Goal: Task Accomplishment & Management: Manage account settings

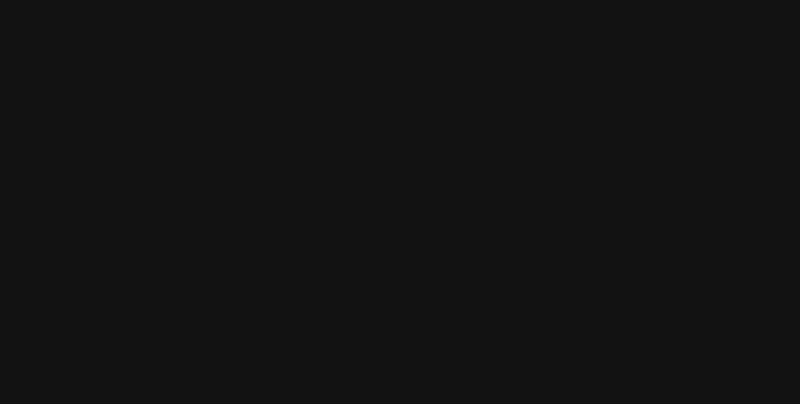
drag, startPoint x: 0, startPoint y: 0, endPoint x: 480, endPoint y: -37, distance: 481.8
click at [480, 0] on html at bounding box center [400, 0] width 800 height 0
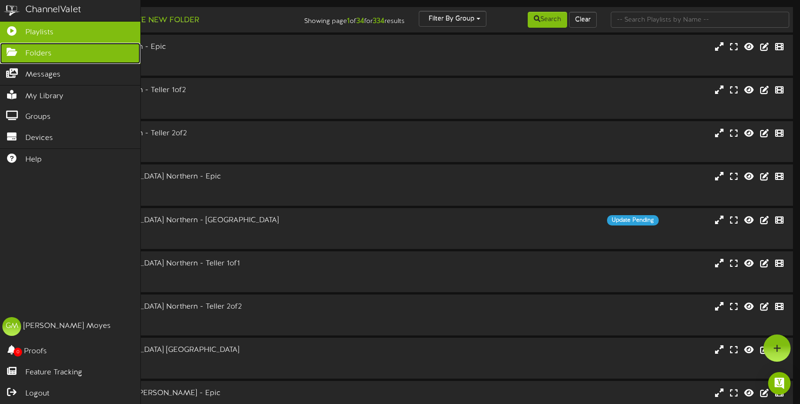
click at [15, 54] on icon at bounding box center [11, 50] width 23 height 7
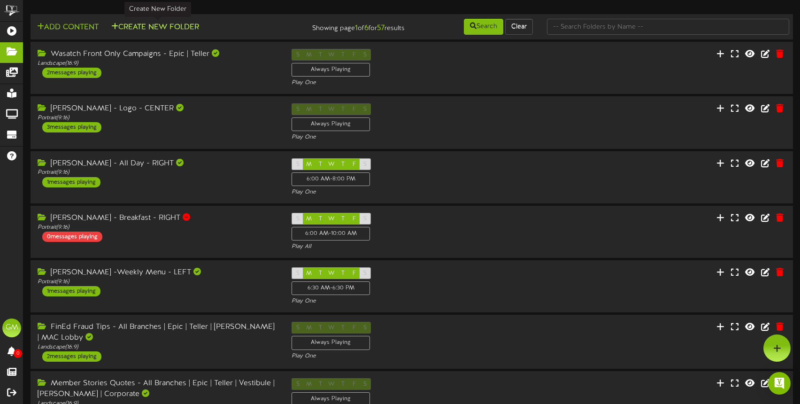
click at [177, 23] on button "Create New Folder" at bounding box center [154, 28] width 93 height 12
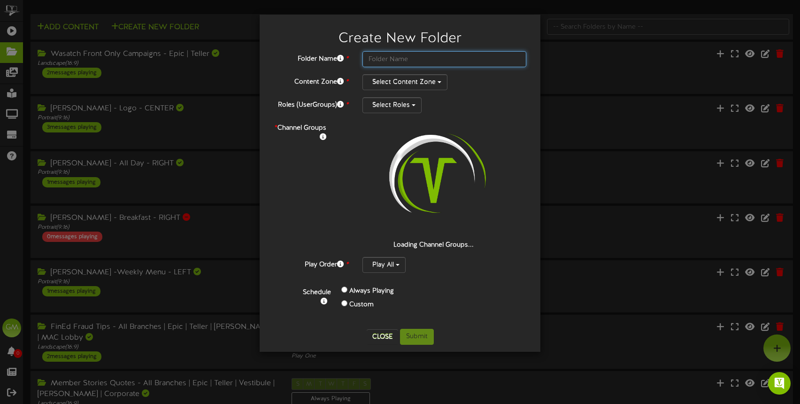
click at [394, 59] on input "text" at bounding box center [445, 59] width 164 height 16
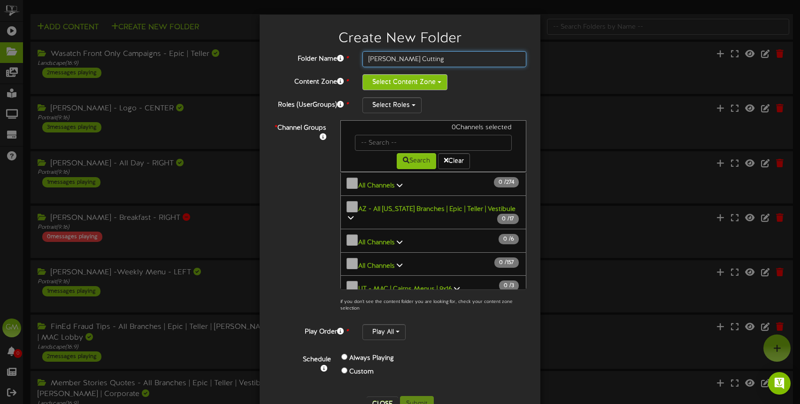
type input "Logan Ribbon Cutting"
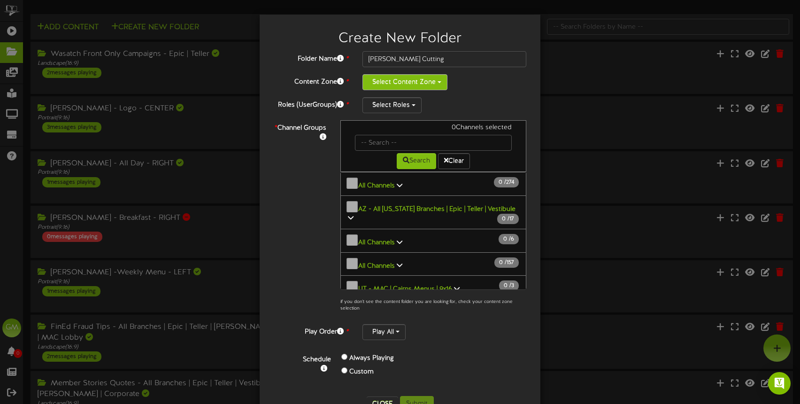
click at [432, 86] on button "Select Content Zone" at bounding box center [405, 82] width 85 height 16
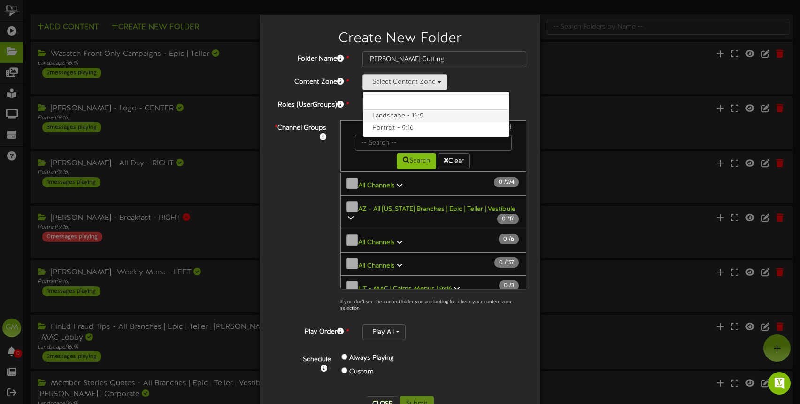
click at [411, 117] on label "Landscape - 16:9" at bounding box center [436, 116] width 147 height 12
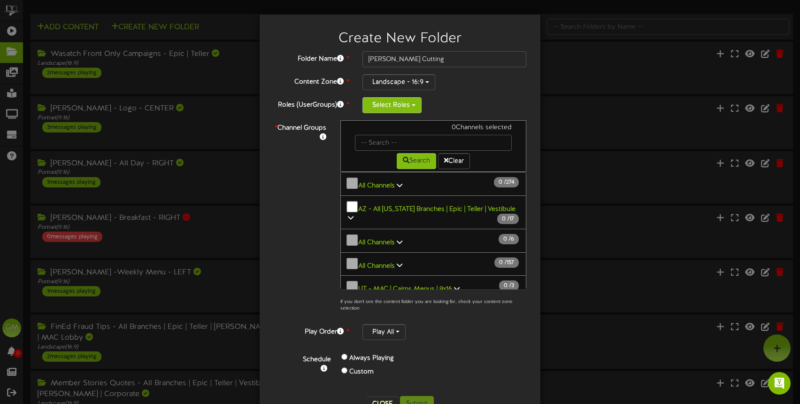
click at [400, 111] on button "Select Roles" at bounding box center [392, 105] width 59 height 16
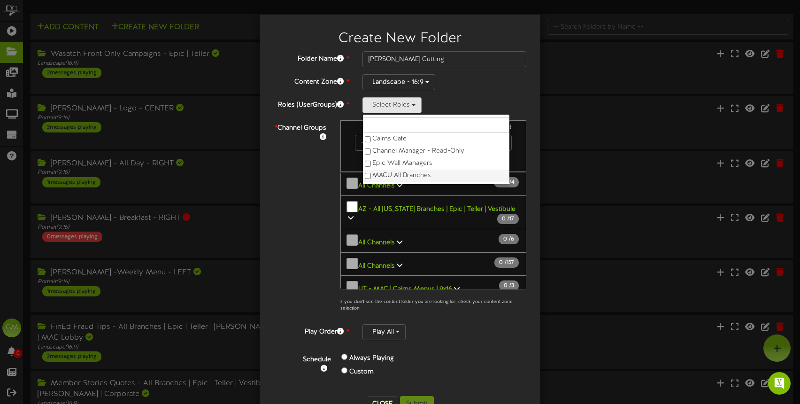
click at [408, 174] on label "MACU All Branches" at bounding box center [436, 176] width 147 height 12
click at [410, 164] on label "Epic Wall Managers" at bounding box center [436, 163] width 147 height 12
click at [402, 178] on label "Revel Support" at bounding box center [436, 176] width 147 height 12
click at [314, 212] on div "* Channel Groups 0 Channels selected Search Clear 0" at bounding box center [400, 218] width 267 height 197
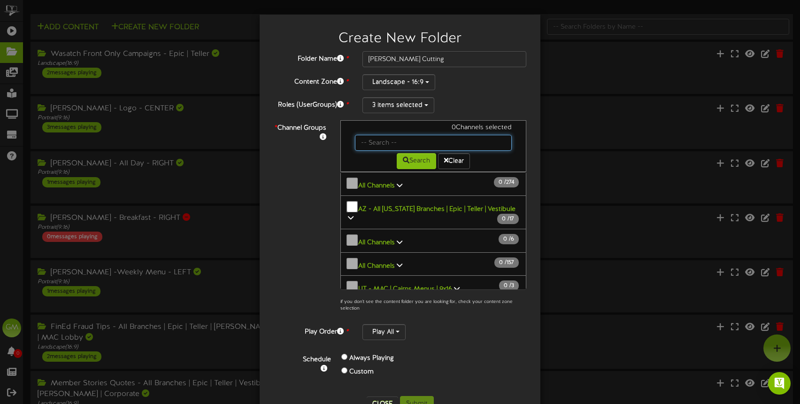
click at [410, 141] on input "text" at bounding box center [433, 143] width 157 height 16
type input "Logan"
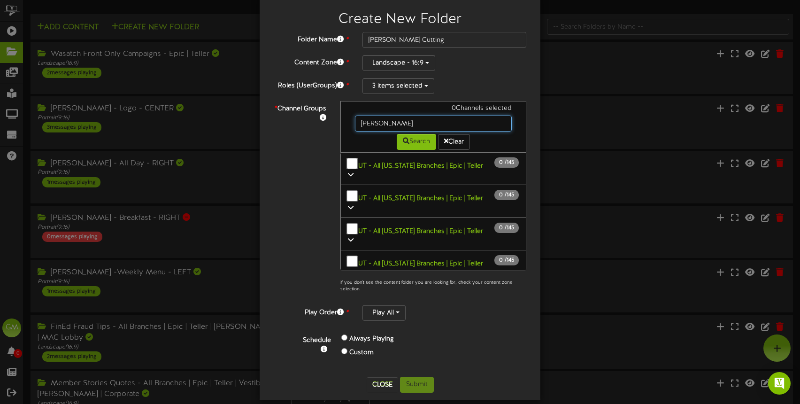
scroll to position [29, 0]
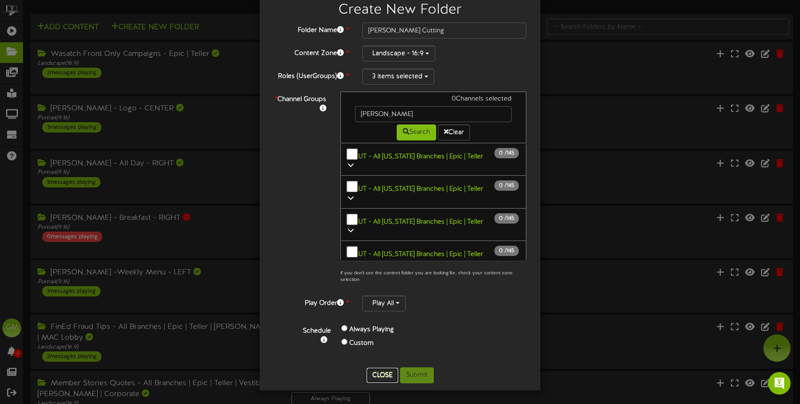
click at [382, 373] on button "Close" at bounding box center [382, 375] width 31 height 15
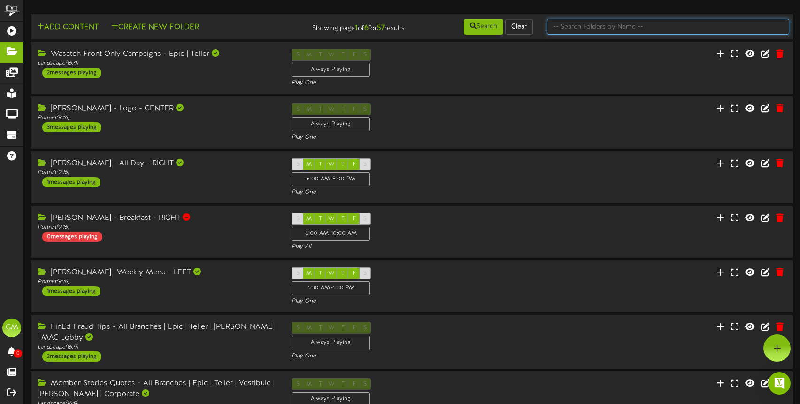
click at [592, 23] on input "text" at bounding box center [668, 27] width 242 height 16
type input "l"
type input "Logan"
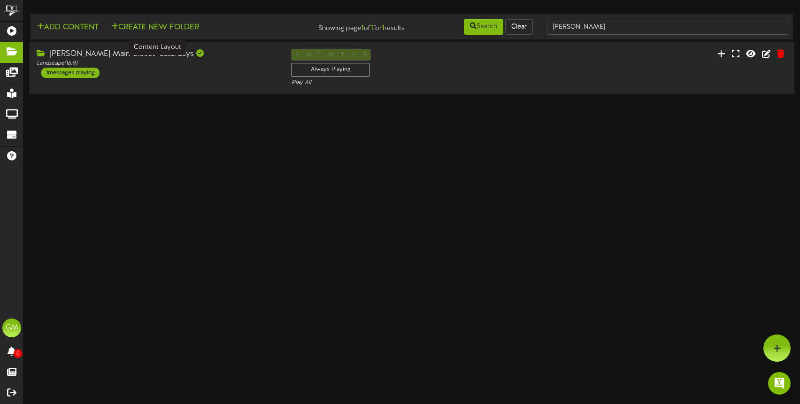
click at [204, 62] on div "Landscape ( 16:9 )" at bounding box center [157, 64] width 241 height 8
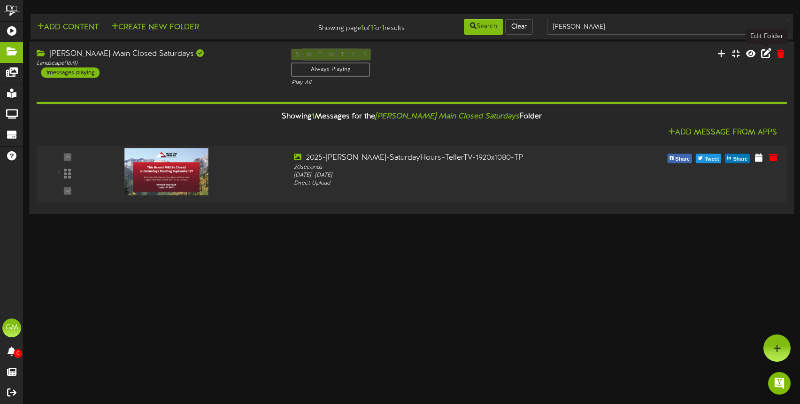
click at [765, 54] on icon at bounding box center [766, 53] width 10 height 10
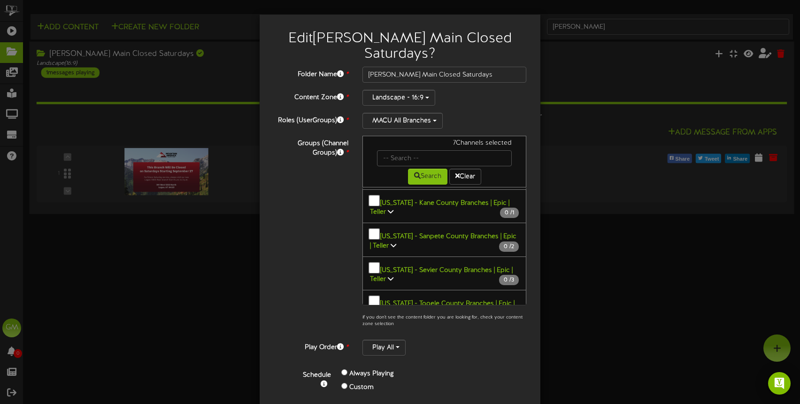
scroll to position [48, 0]
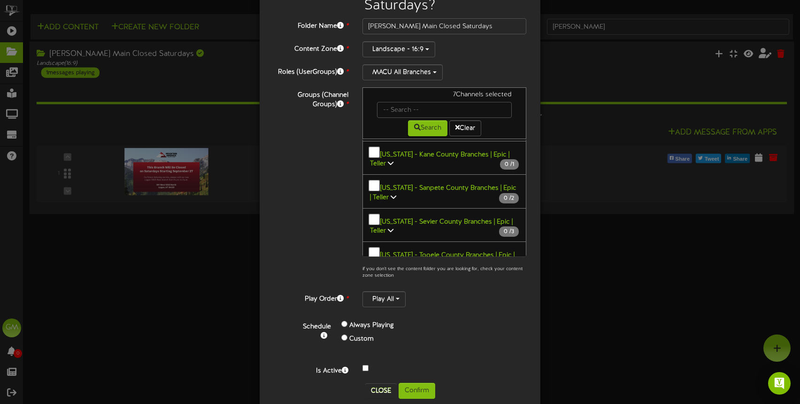
click at [420, 383] on button "Confirm" at bounding box center [417, 391] width 37 height 16
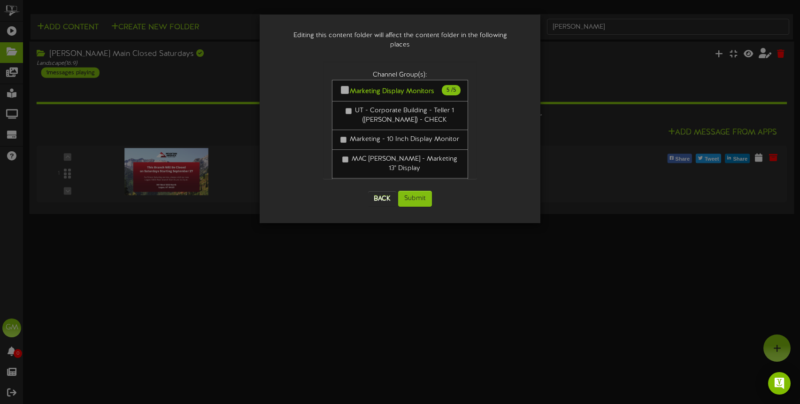
scroll to position [0, 0]
click at [419, 191] on button "Submit" at bounding box center [415, 199] width 34 height 16
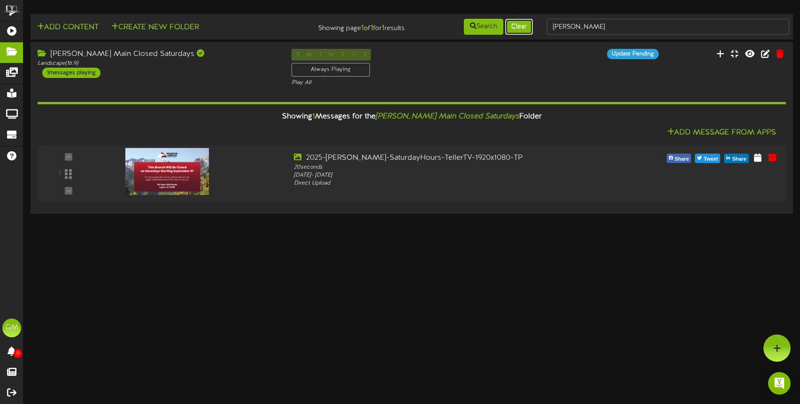
click at [521, 26] on button "Clear" at bounding box center [519, 27] width 28 height 16
click at [382, 216] on html "ChannelValet Playlists Folders Messages My Library Groups Devices Help GM Gentr…" at bounding box center [400, 108] width 800 height 216
click at [520, 31] on button "Clear" at bounding box center [519, 27] width 28 height 16
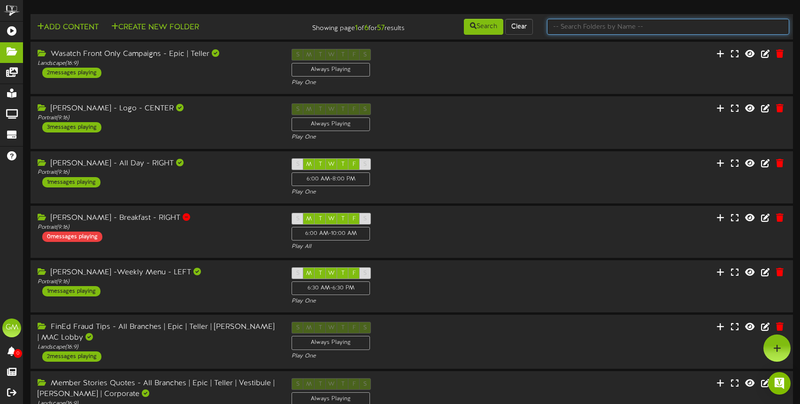
click at [593, 28] on input "text" at bounding box center [668, 27] width 242 height 16
type input "logan"
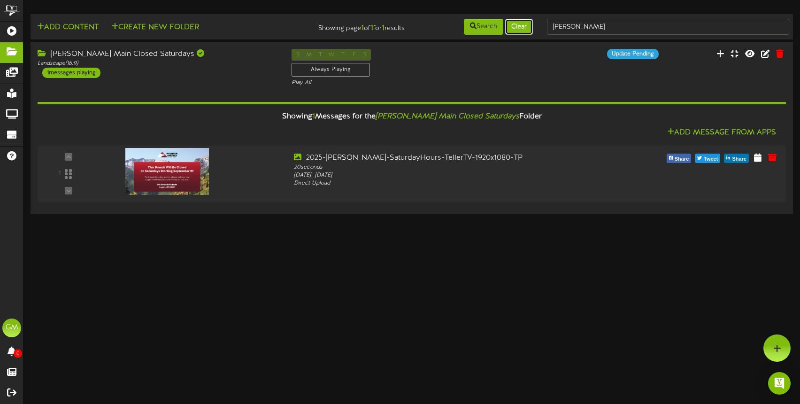
click at [518, 31] on button "Clear" at bounding box center [519, 27] width 28 height 16
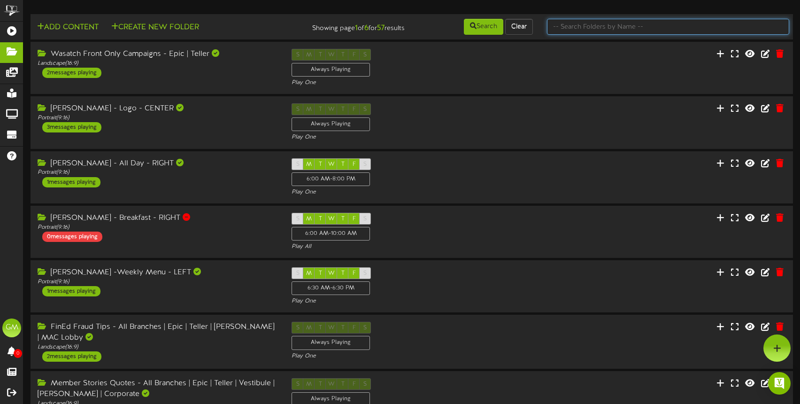
click at [582, 31] on input "text" at bounding box center [668, 27] width 242 height 16
type input "logan"
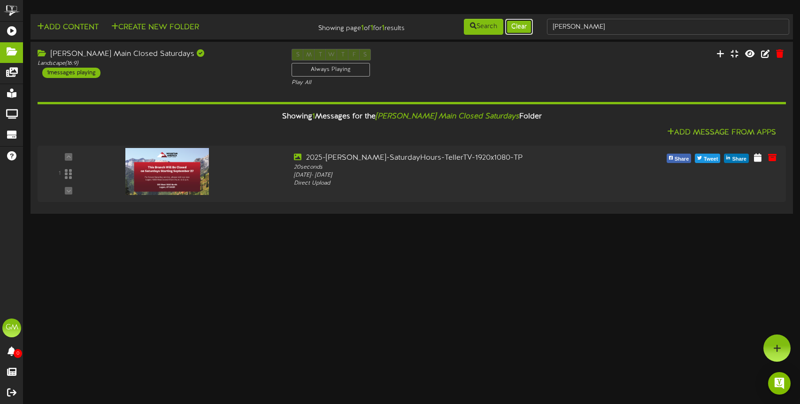
click at [524, 30] on button "Clear" at bounding box center [519, 27] width 28 height 16
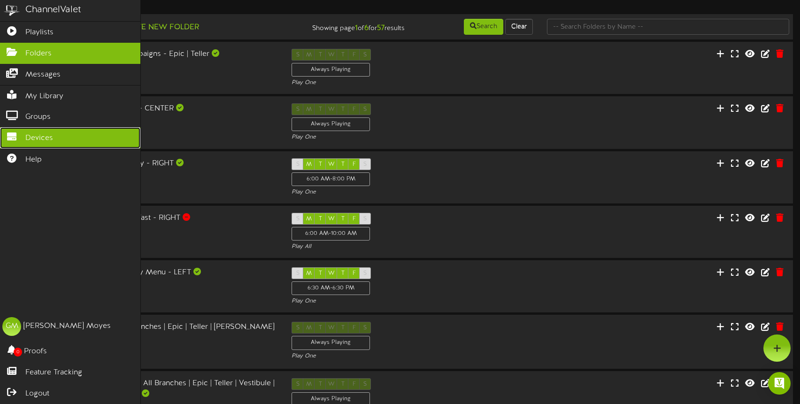
click at [42, 136] on span "Devices" at bounding box center [39, 138] width 28 height 11
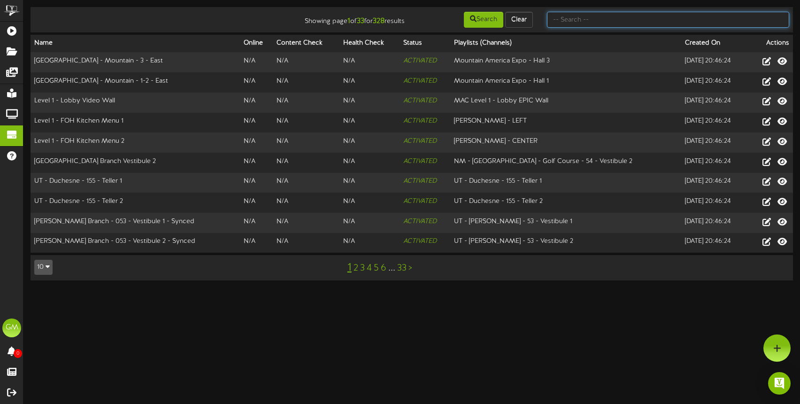
click at [587, 17] on input "text" at bounding box center [668, 20] width 242 height 16
type input "logan"
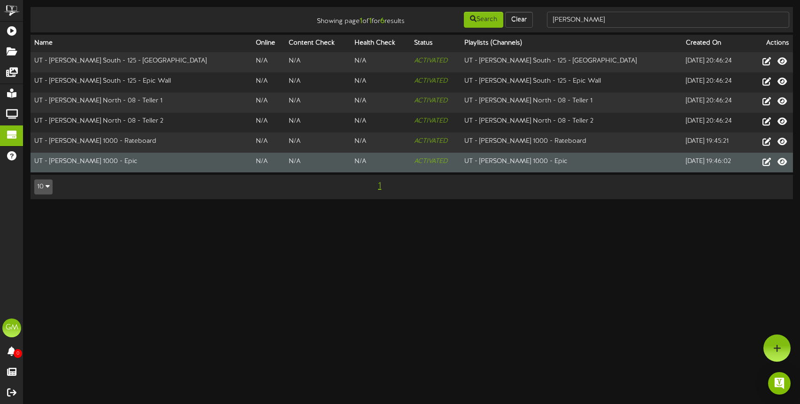
click at [98, 162] on td "UT - Logan 1000 - Epic" at bounding box center [142, 163] width 222 height 20
click at [782, 166] on icon at bounding box center [782, 161] width 11 height 10
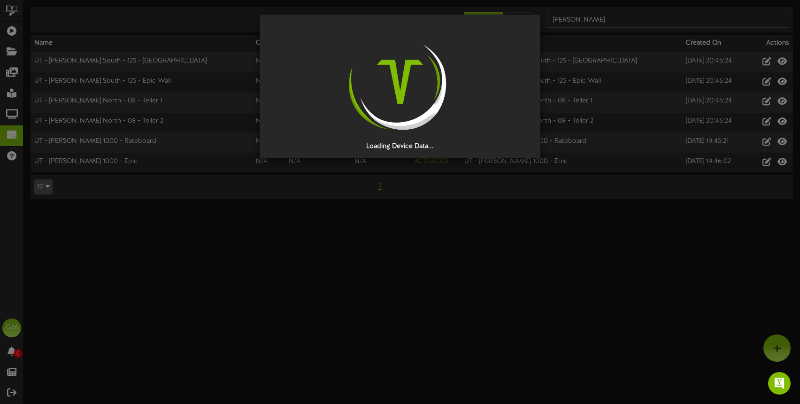
click at [488, 246] on div "Loading Device Data..." at bounding box center [400, 202] width 800 height 404
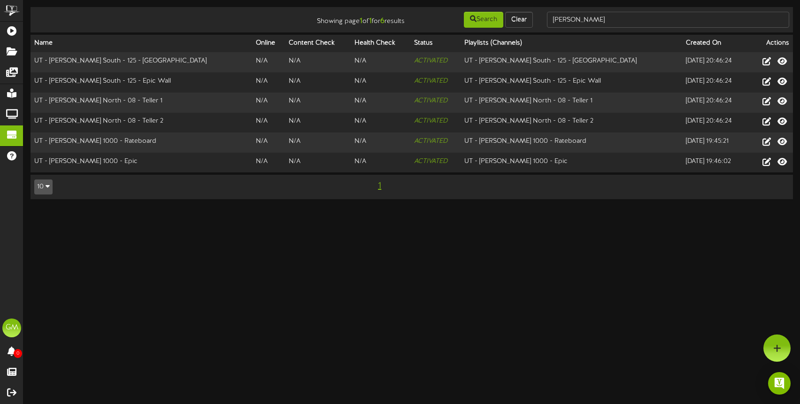
click at [759, 203] on div "Showing page 1 of 1 for 6 results Search Clear logan Name Online Content Check …" at bounding box center [411, 107] width 777 height 201
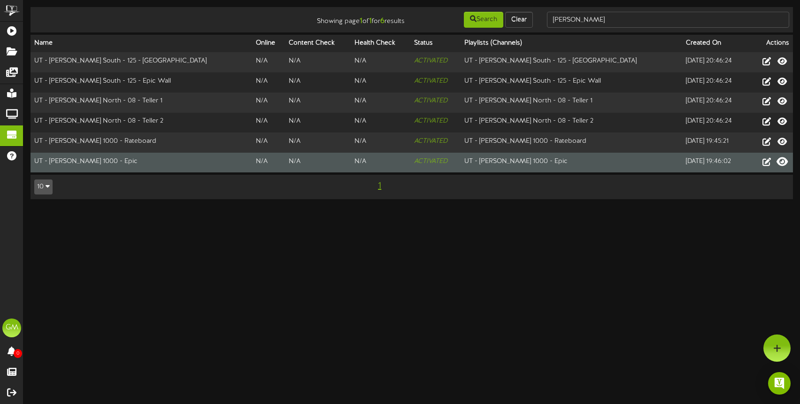
click at [783, 161] on icon at bounding box center [782, 161] width 11 height 10
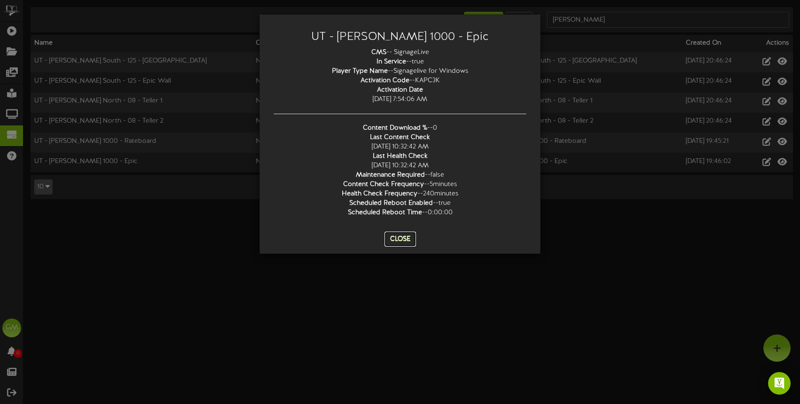
click at [398, 237] on button "Close" at bounding box center [400, 239] width 31 height 15
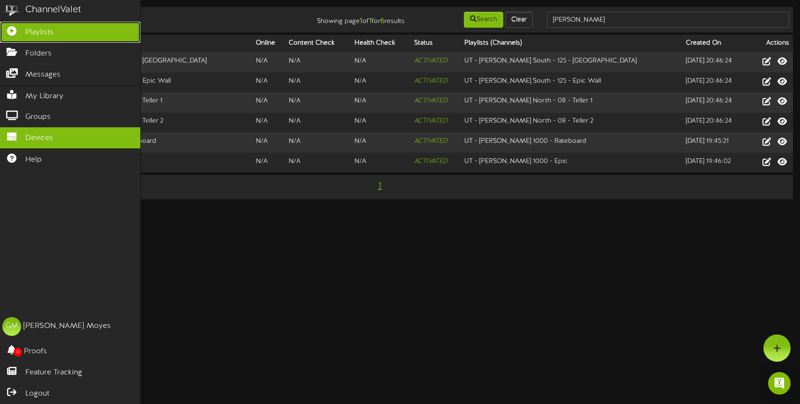
click at [25, 31] on link "Playlists" at bounding box center [70, 32] width 140 height 21
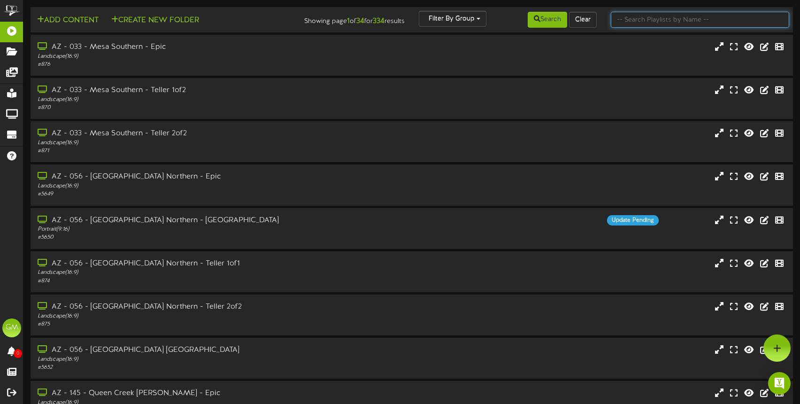
click at [638, 21] on input "text" at bounding box center [700, 20] width 178 height 16
type input "logan"
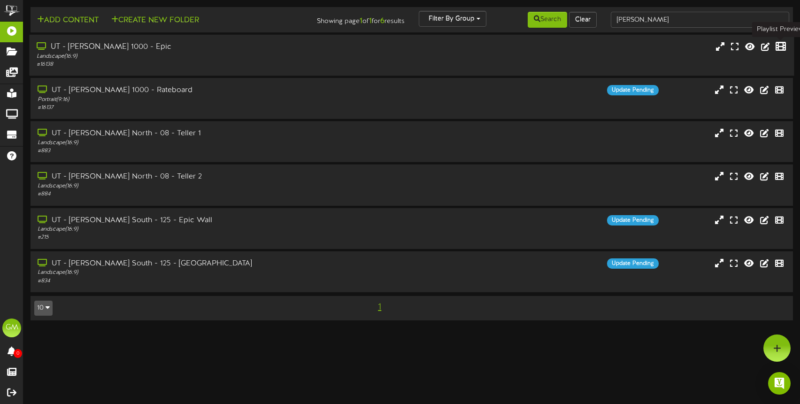
click at [782, 49] on icon at bounding box center [780, 46] width 10 height 10
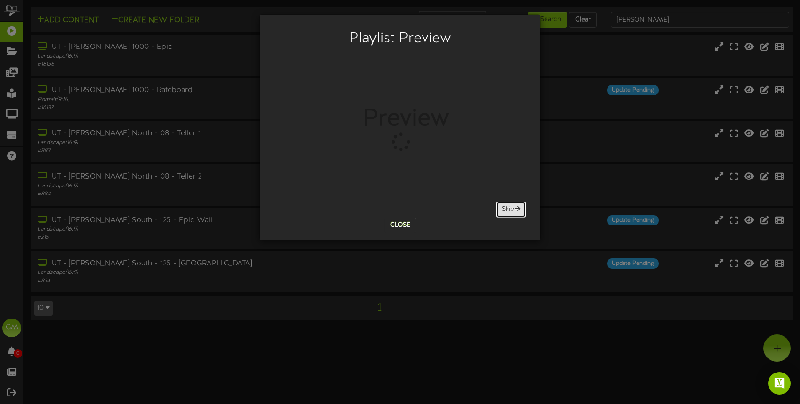
click at [510, 208] on button "Skip" at bounding box center [511, 209] width 31 height 16
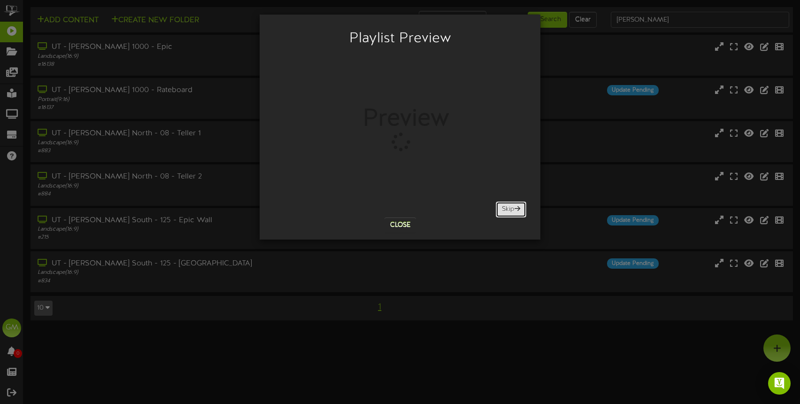
click at [510, 208] on button "Skip" at bounding box center [511, 209] width 31 height 16
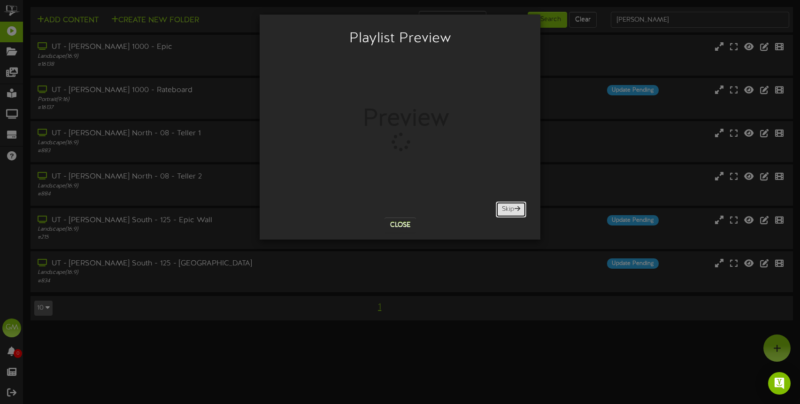
click at [507, 209] on button "Skip" at bounding box center [511, 209] width 31 height 16
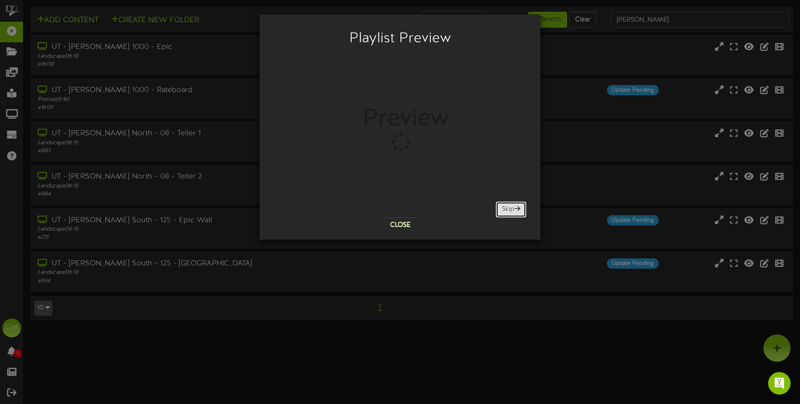
click at [507, 209] on button "Skip" at bounding box center [511, 209] width 31 height 16
click at [405, 227] on button "Close" at bounding box center [400, 224] width 31 height 15
